Goal: Task Accomplishment & Management: Understand process/instructions

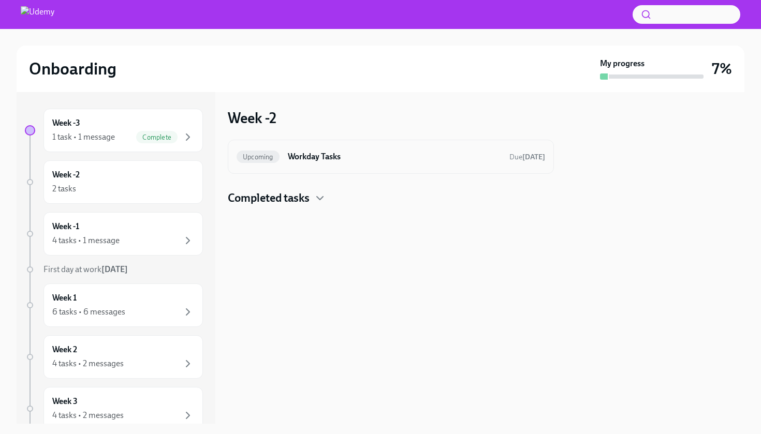
click at [309, 161] on h6 "Workday Tasks" at bounding box center [394, 156] width 213 height 11
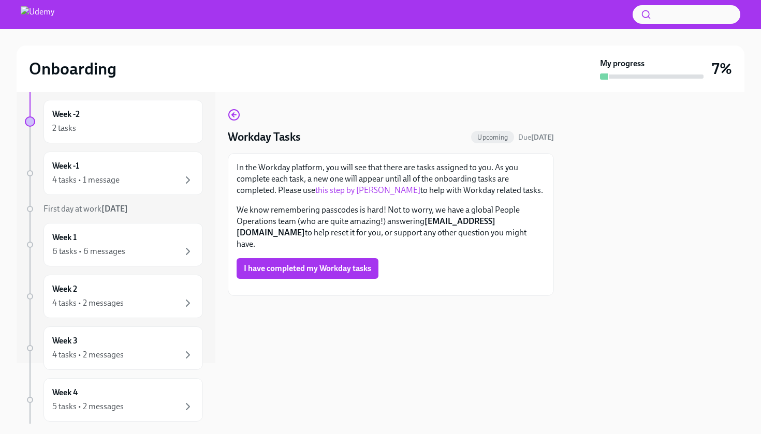
scroll to position [34, 0]
click at [367, 185] on link "this step by step guide" at bounding box center [367, 190] width 105 height 10
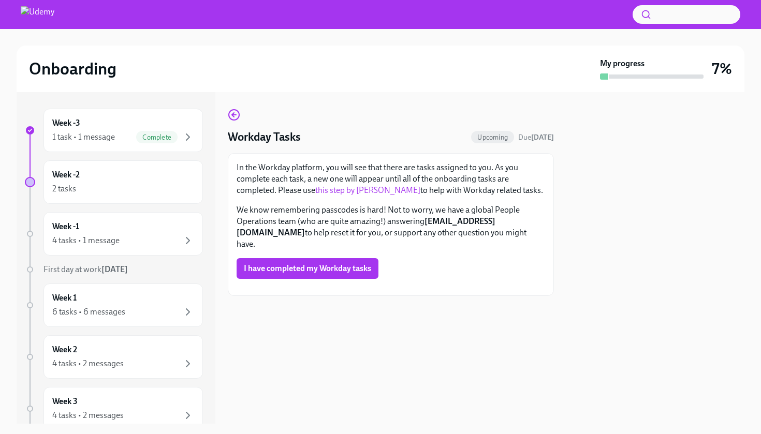
scroll to position [15, 0]
click at [367, 185] on link "this step by step guide" at bounding box center [367, 190] width 105 height 10
click at [139, 183] on div "2 tasks" at bounding box center [123, 189] width 142 height 12
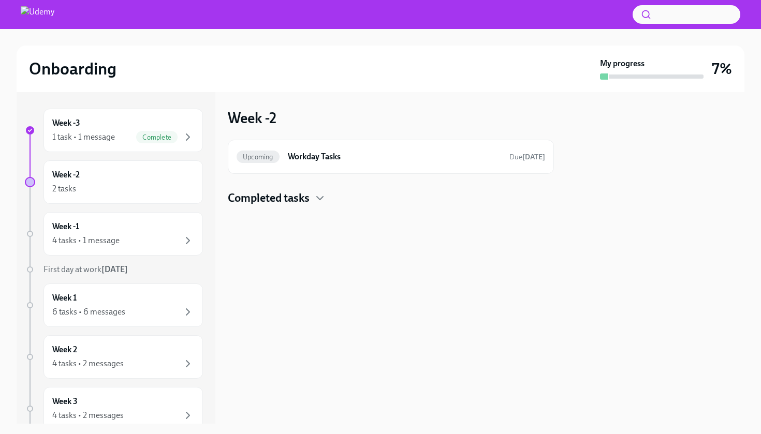
click at [294, 201] on h4 "Completed tasks" at bounding box center [269, 198] width 82 height 16
click at [363, 158] on h6 "Workday Tasks" at bounding box center [394, 156] width 213 height 11
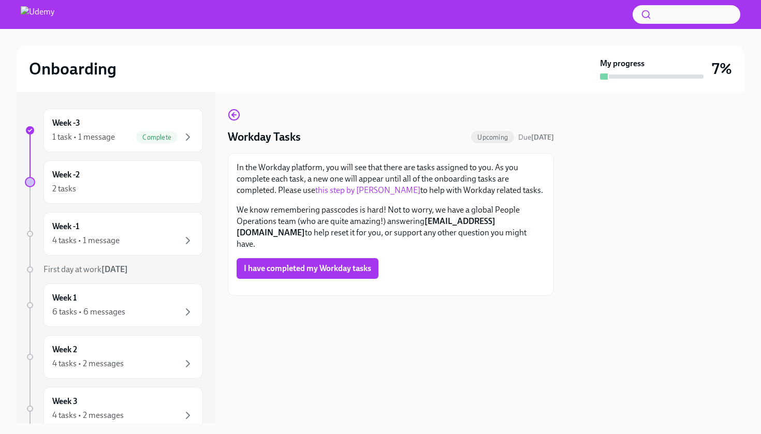
scroll to position [67, 0]
click at [282, 263] on span "I have completed my Workday tasks" at bounding box center [307, 268] width 127 height 10
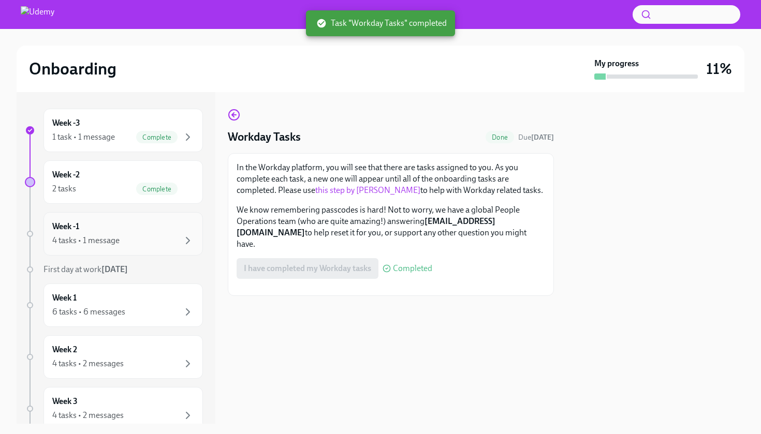
click at [138, 231] on div "Week -1 4 tasks • 1 message" at bounding box center [123, 234] width 142 height 26
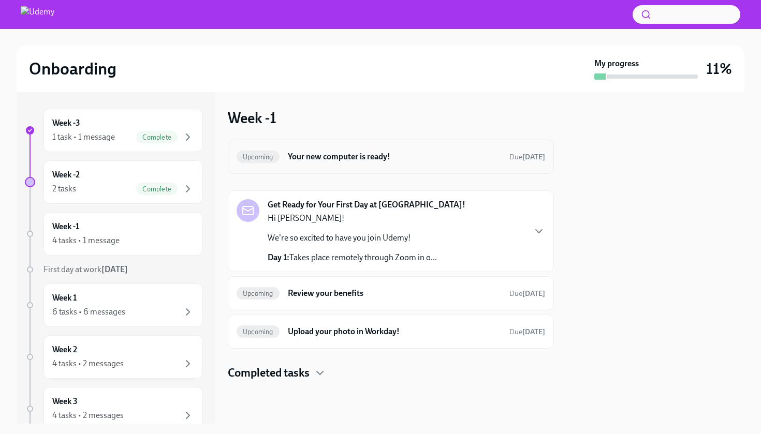
click at [439, 163] on div "Upcoming Your new computer is ready! Due in 12 days" at bounding box center [390, 156] width 308 height 17
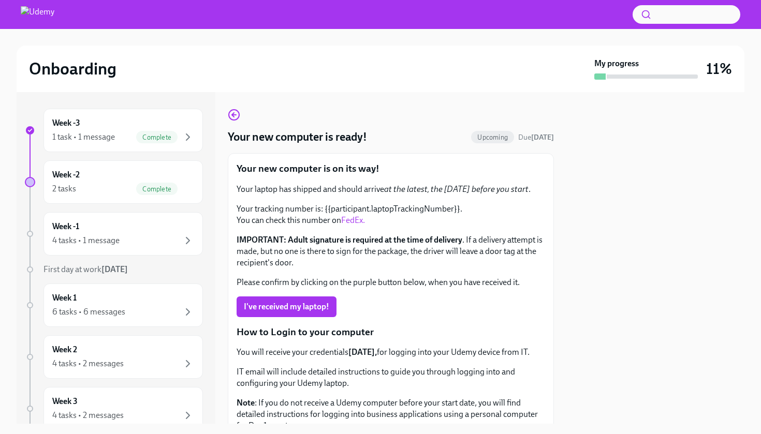
click at [354, 219] on link "FedEx." at bounding box center [353, 220] width 24 height 10
click at [616, 203] on div at bounding box center [655, 258] width 178 height 332
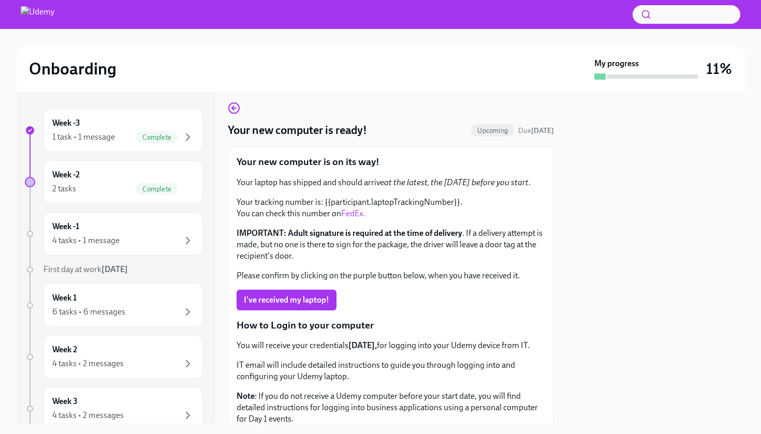
scroll to position [8, 0]
click at [154, 176] on div "Week -2 2 tasks Complete" at bounding box center [123, 182] width 142 height 26
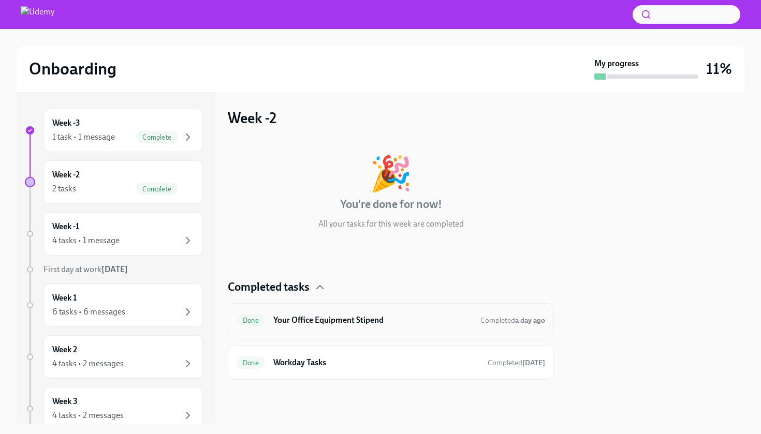
click at [384, 321] on h6 "Your Office Equipment Stipend" at bounding box center [372, 320] width 199 height 11
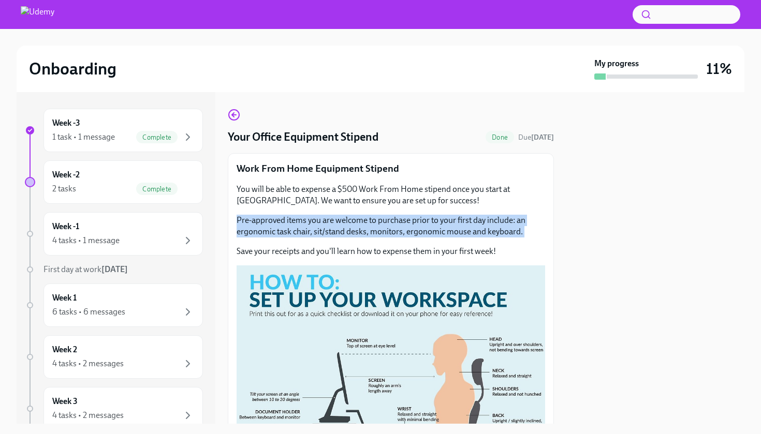
drag, startPoint x: 473, startPoint y: 241, endPoint x: 364, endPoint y: 206, distance: 113.9
click at [364, 206] on div "You will be able to expense a $500 Work From Home stipend once you start at Ude…" at bounding box center [390, 220] width 308 height 73
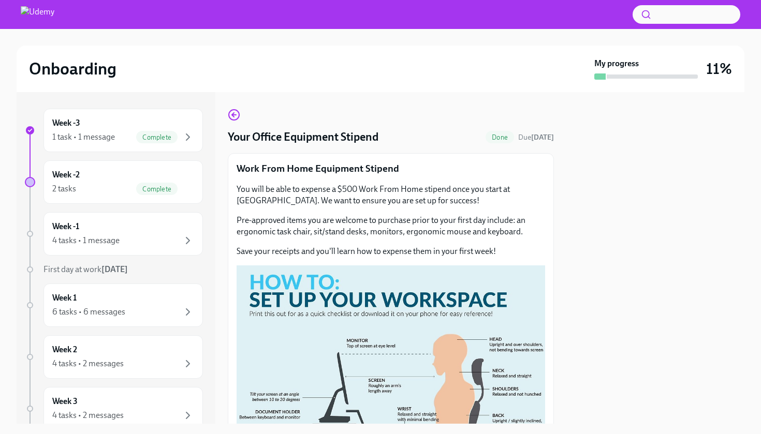
click at [396, 192] on p "You will be able to expense a $500 Work From Home stipend once you start at Ude…" at bounding box center [390, 195] width 308 height 23
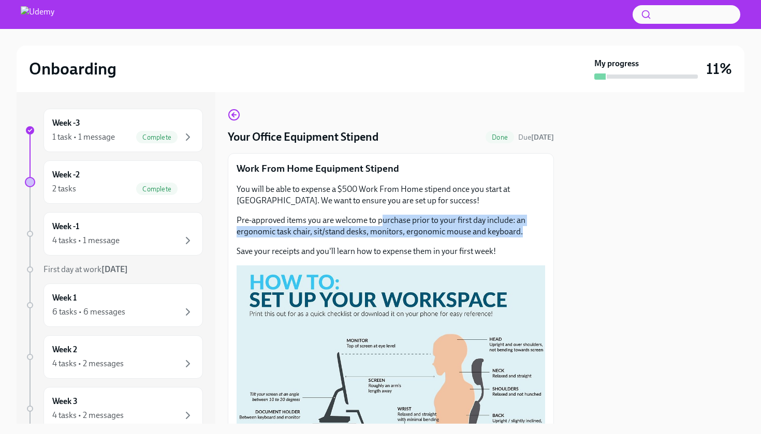
drag, startPoint x: 526, startPoint y: 236, endPoint x: 382, endPoint y: 219, distance: 144.8
click at [382, 219] on p "Pre-approved items you are welcome to purchase prior to your first day include:…" at bounding box center [390, 226] width 308 height 23
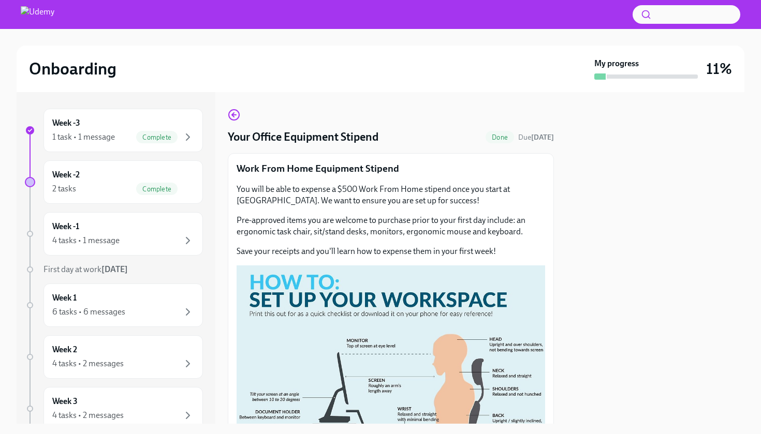
click at [397, 198] on p "You will be able to expense a $500 Work From Home stipend once you start at Ude…" at bounding box center [390, 195] width 308 height 23
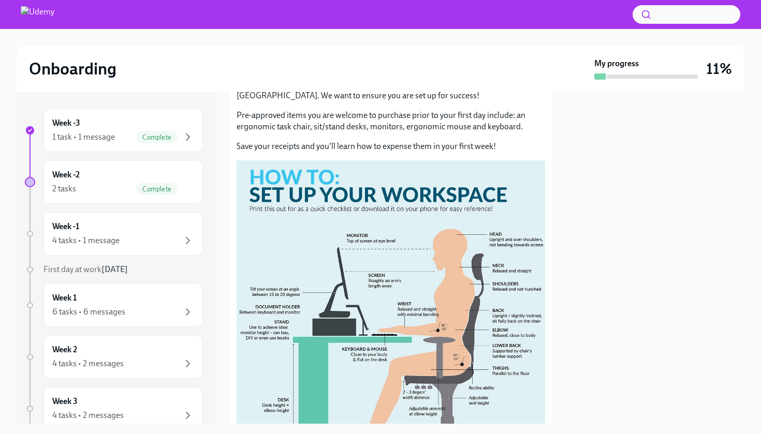
scroll to position [121, 0]
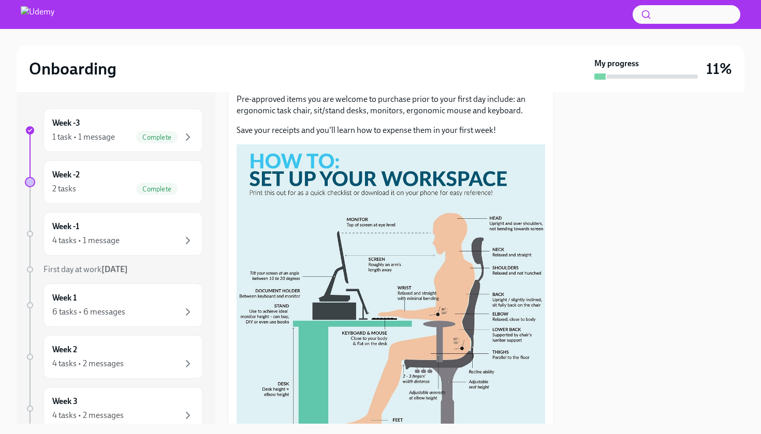
click at [396, 217] on button "Zoom image" at bounding box center [390, 296] width 308 height 305
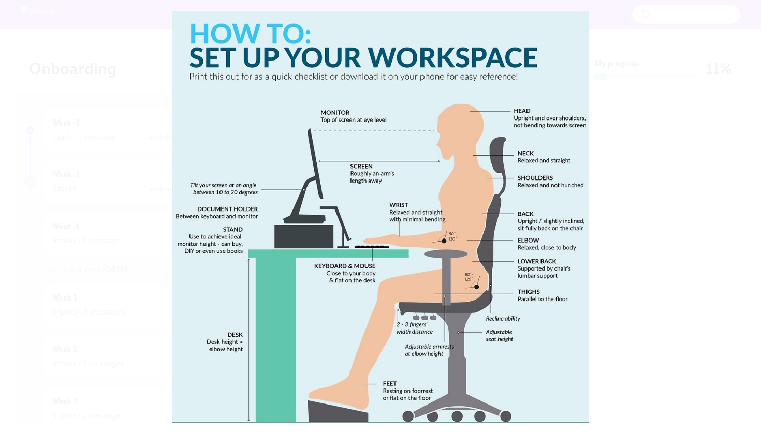
click at [396, 217] on button "Unzoom image" at bounding box center [380, 217] width 761 height 434
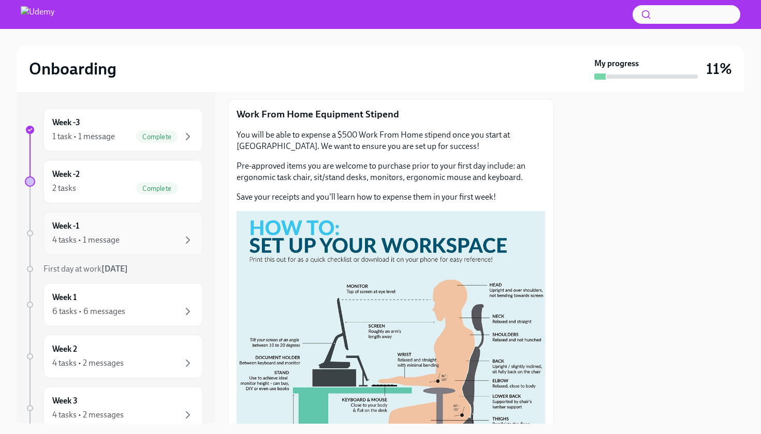
scroll to position [1, 0]
click at [148, 233] on div "4 tasks • 1 message" at bounding box center [123, 239] width 142 height 12
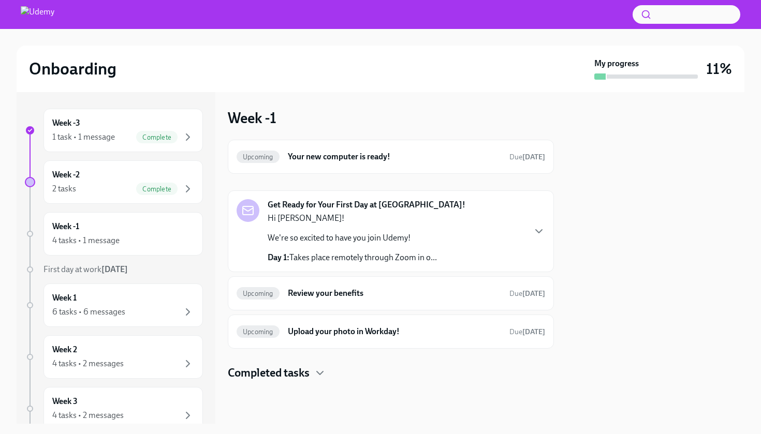
click at [497, 235] on div "Get Ready for Your First Day at Udemy! Hi Nick! We're so excited to have you jo…" at bounding box center [390, 231] width 308 height 64
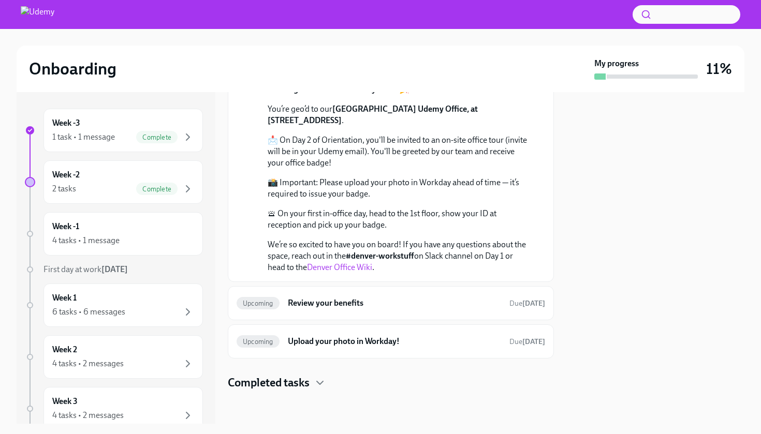
scroll to position [443, 0]
click at [364, 307] on h6 "Review your benefits" at bounding box center [394, 302] width 213 height 11
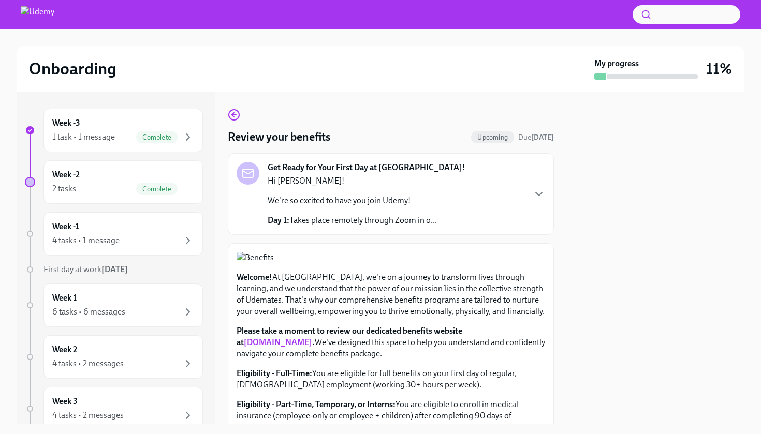
click at [507, 199] on div "Get Ready for Your First Day at Udemy! Hi Nick! We're so excited to have you jo…" at bounding box center [390, 194] width 308 height 64
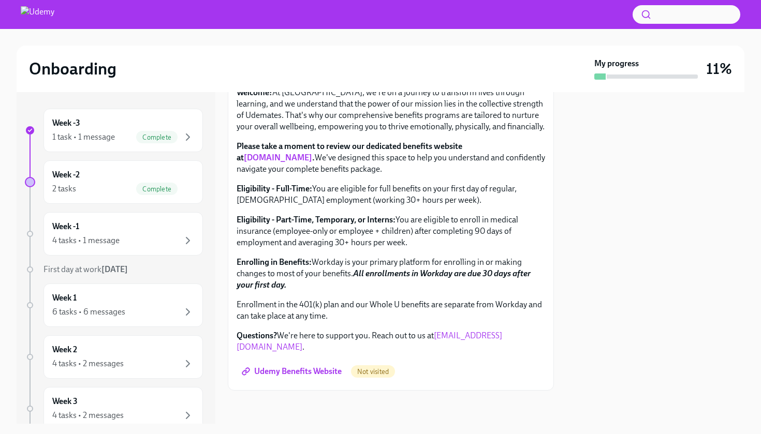
scroll to position [742, 0]
click at [282, 162] on link "benefits.udemy.com" at bounding box center [278, 158] width 68 height 10
click at [302, 374] on span "Udemy Benefits Website" at bounding box center [293, 371] width 98 height 10
click at [154, 237] on div "4 tasks • 1 message" at bounding box center [123, 240] width 142 height 12
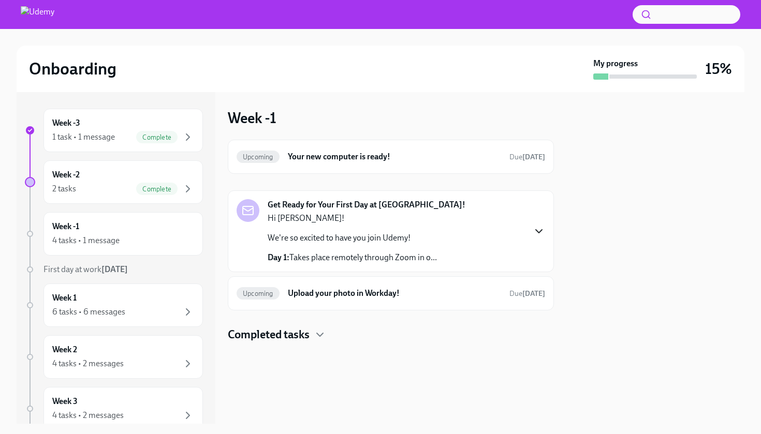
click at [539, 231] on icon "button" at bounding box center [538, 231] width 12 height 12
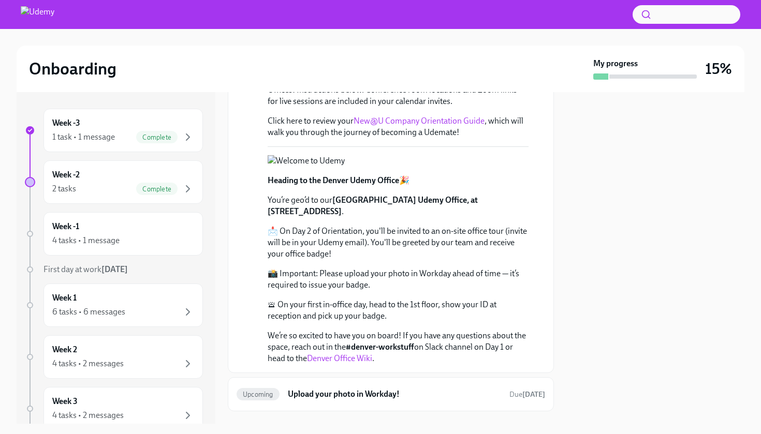
scroll to position [241, 0]
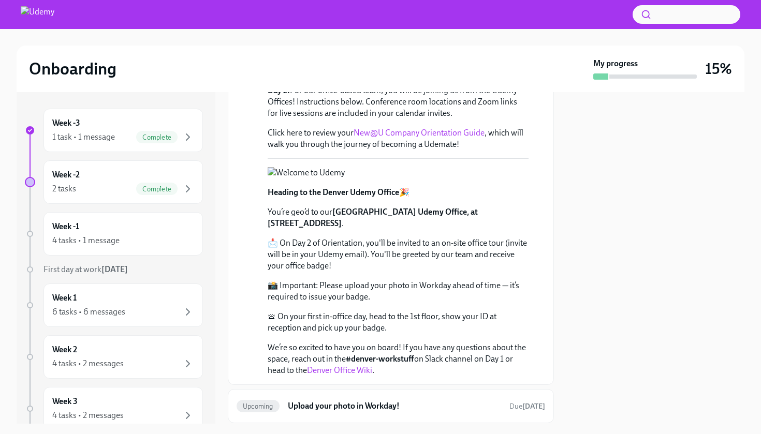
click at [411, 133] on link "New@U Company Orientation Guide" at bounding box center [418, 133] width 131 height 10
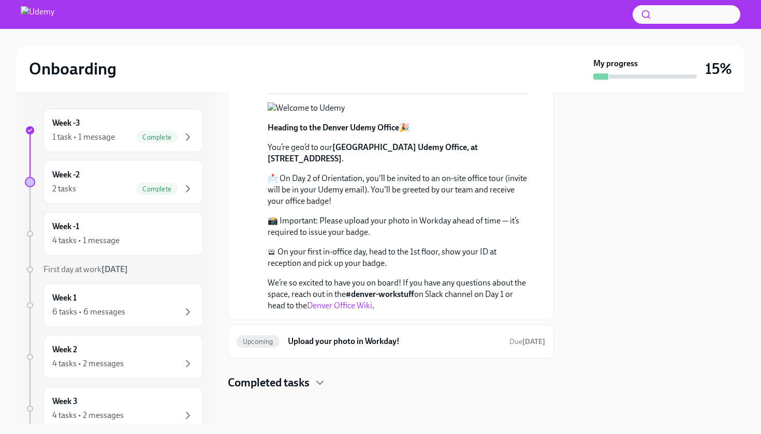
scroll to position [405, 0]
click at [362, 304] on link "Denver Office Wiki" at bounding box center [339, 306] width 65 height 10
click at [309, 384] on h4 "Completed tasks" at bounding box center [269, 383] width 82 height 16
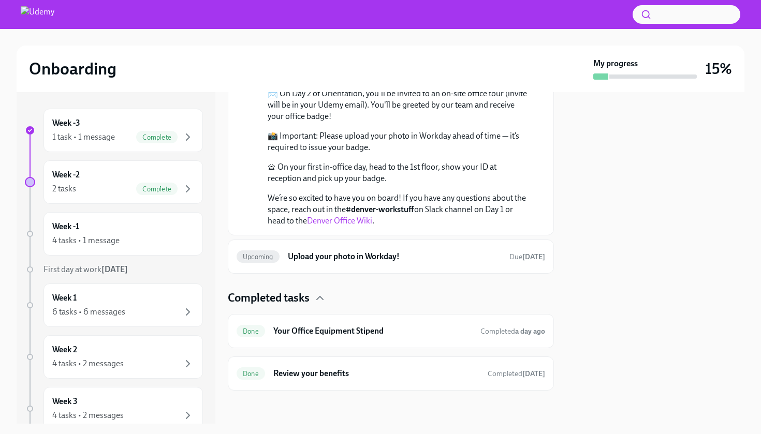
scroll to position [489, 0]
click at [399, 266] on div "Upcoming Upload your photo in Workday! Due Sep 24th" at bounding box center [391, 257] width 326 height 34
click at [299, 257] on h6 "Upload your photo in Workday!" at bounding box center [394, 256] width 213 height 11
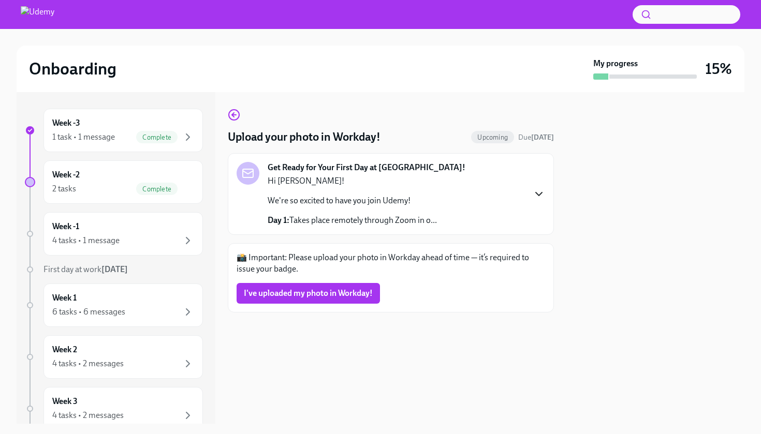
click at [537, 197] on icon "button" at bounding box center [538, 194] width 12 height 12
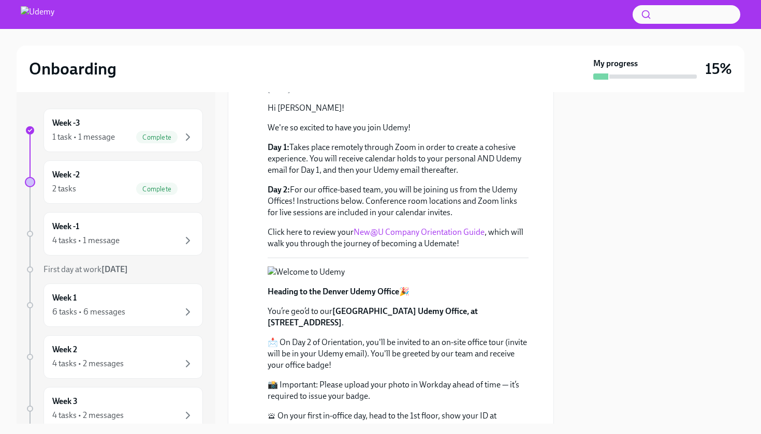
scroll to position [102, 0]
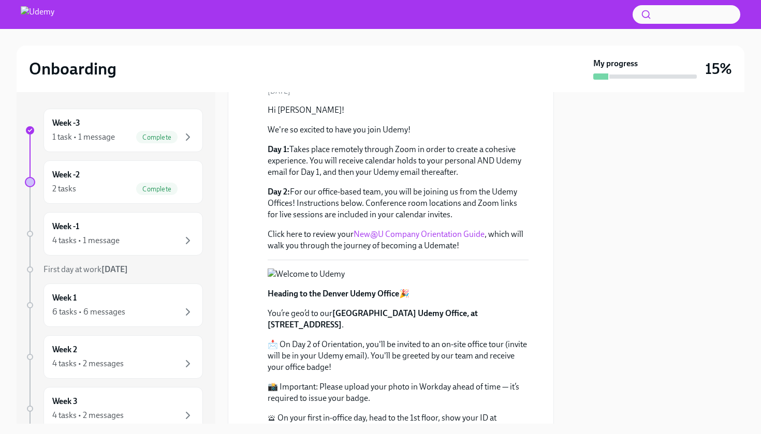
click at [441, 233] on link "New@U Company Orientation Guide" at bounding box center [418, 234] width 131 height 10
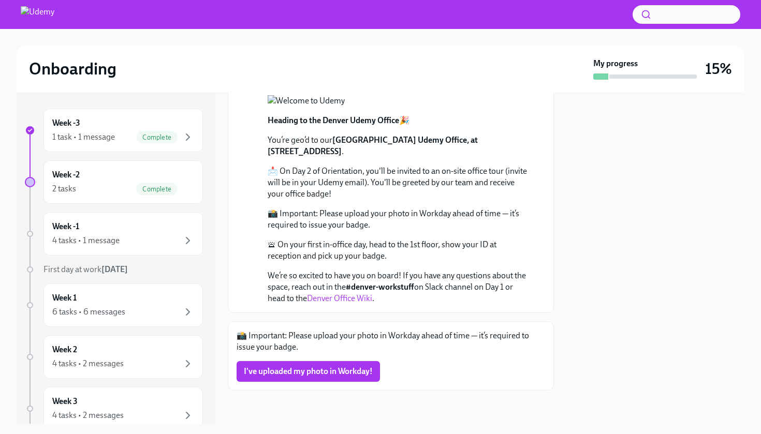
scroll to position [0, 0]
click at [122, 124] on div "Week -3 1 task • 1 message Complete" at bounding box center [123, 130] width 142 height 26
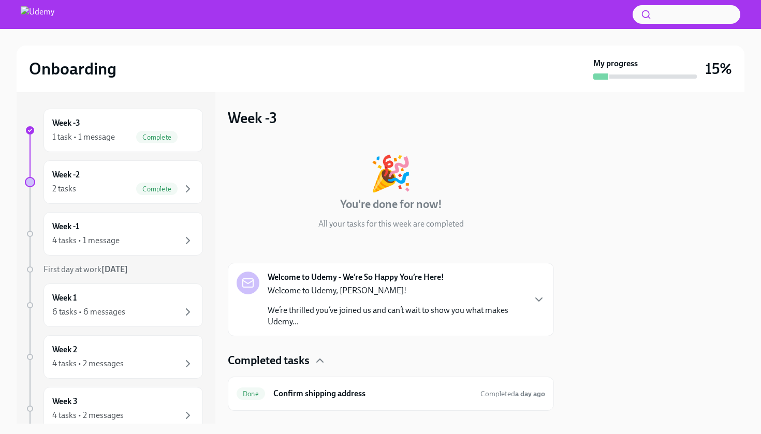
click at [433, 280] on strong "Welcome to Udemy - We’re So Happy You’re Here!" at bounding box center [355, 277] width 176 height 11
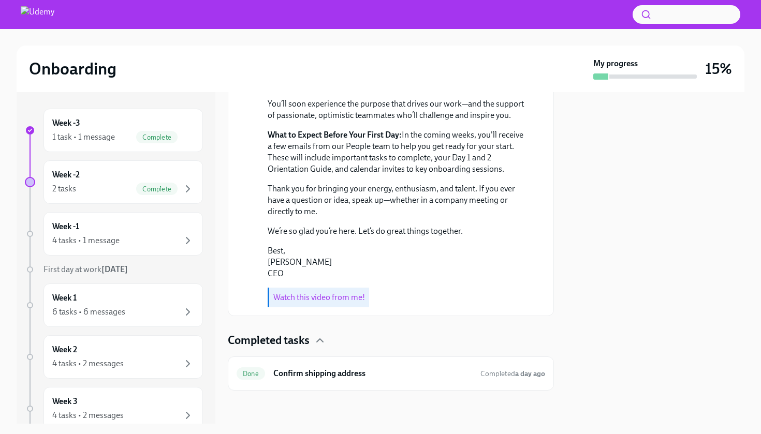
scroll to position [385, 0]
click at [106, 176] on div "Week -2 2 tasks Complete" at bounding box center [123, 182] width 142 height 26
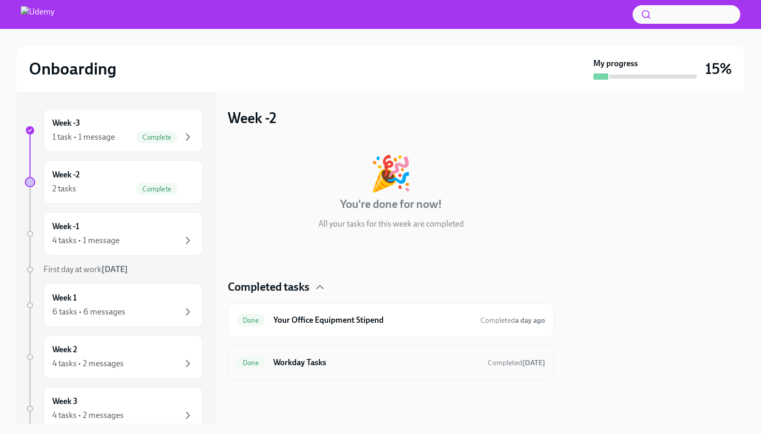
click at [299, 363] on h6 "Workday Tasks" at bounding box center [376, 362] width 206 height 11
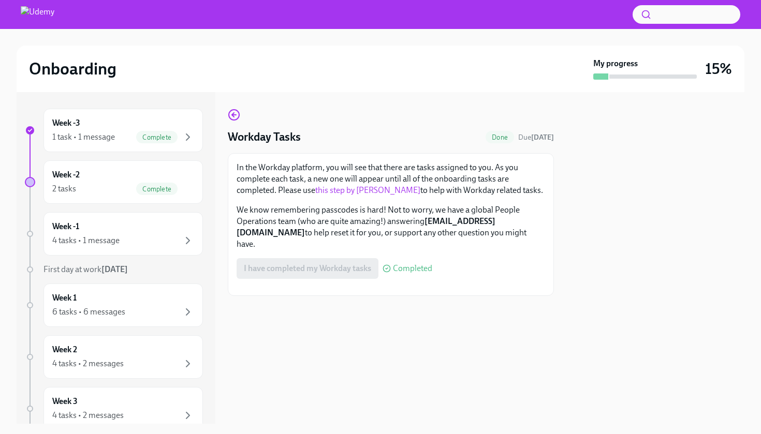
click at [309, 263] on div "I have completed my Workday tasks Completed" at bounding box center [334, 268] width 196 height 21
click at [354, 185] on link "this step by step guide" at bounding box center [367, 190] width 105 height 10
